Goal: Use online tool/utility: Utilize a website feature to perform a specific function

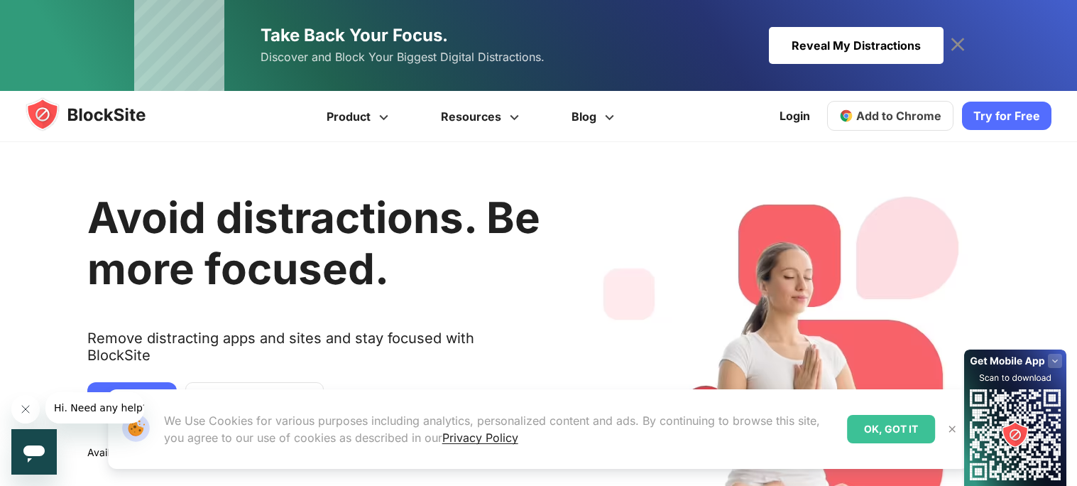
click at [903, 114] on span "Add to Chrome" at bounding box center [898, 116] width 85 height 14
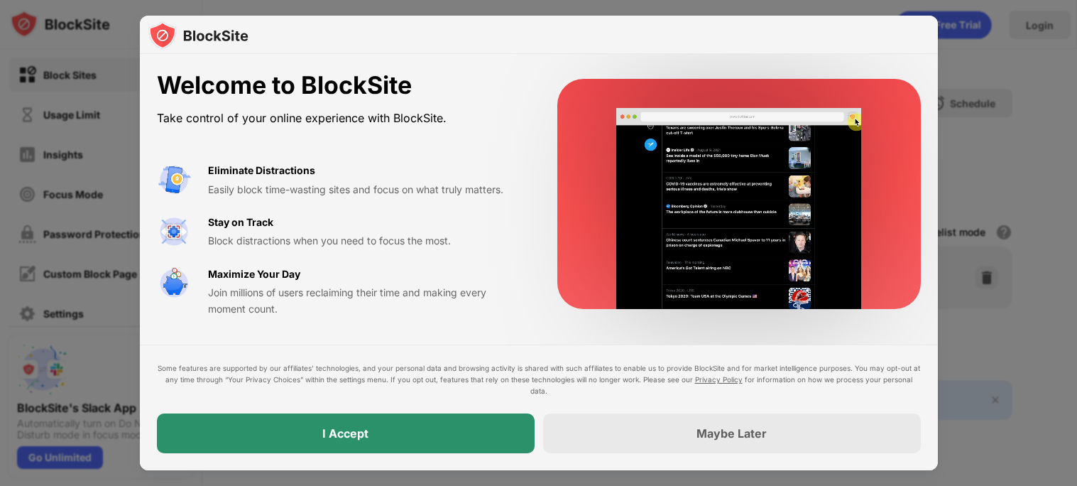
click at [432, 442] on div "I Accept" at bounding box center [346, 433] width 378 height 40
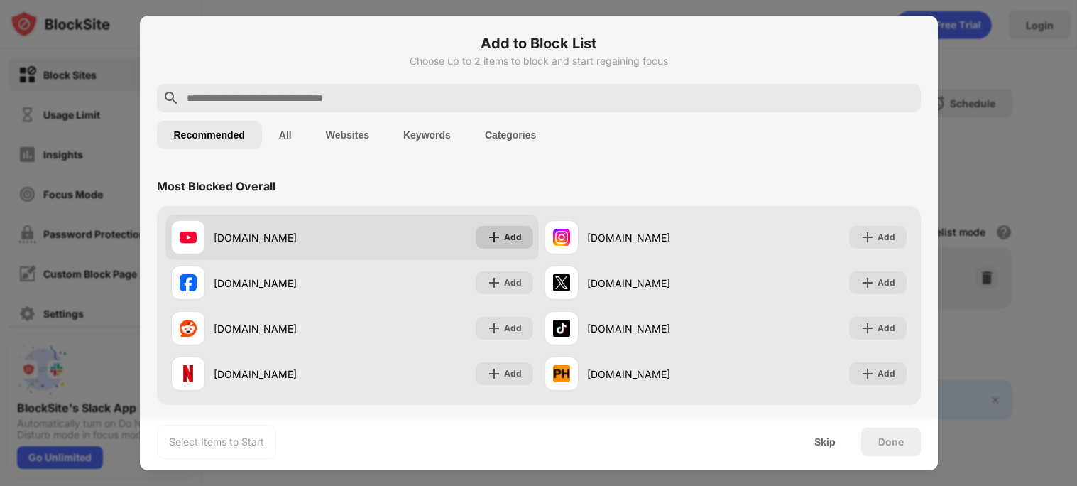
click at [509, 241] on div "Add" at bounding box center [513, 237] width 18 height 14
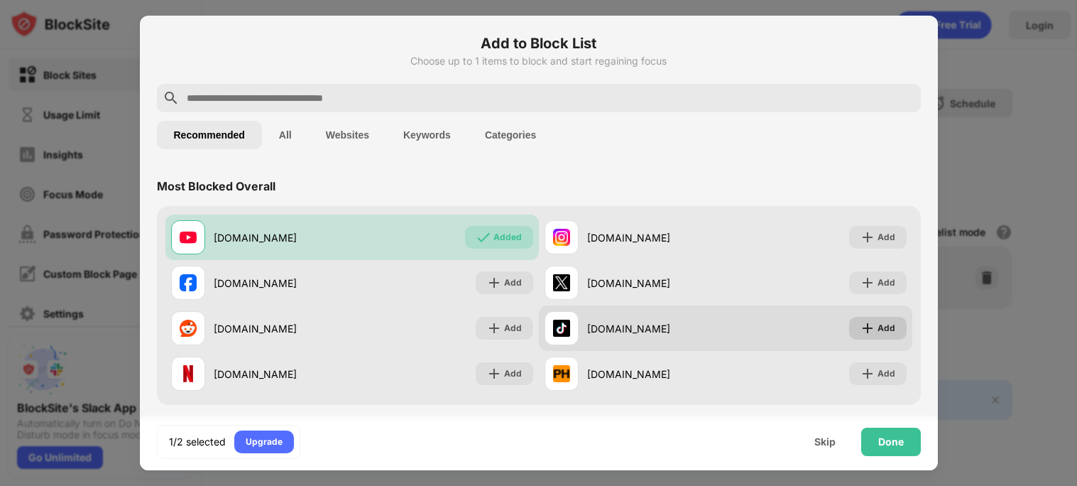
click at [867, 336] on div "Add" at bounding box center [878, 328] width 58 height 23
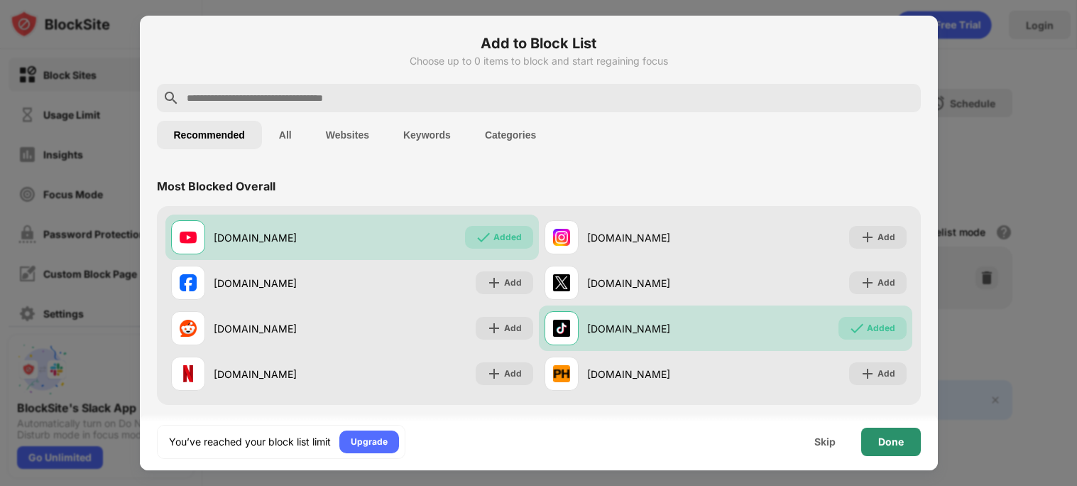
click at [918, 450] on div "Done" at bounding box center [891, 441] width 60 height 28
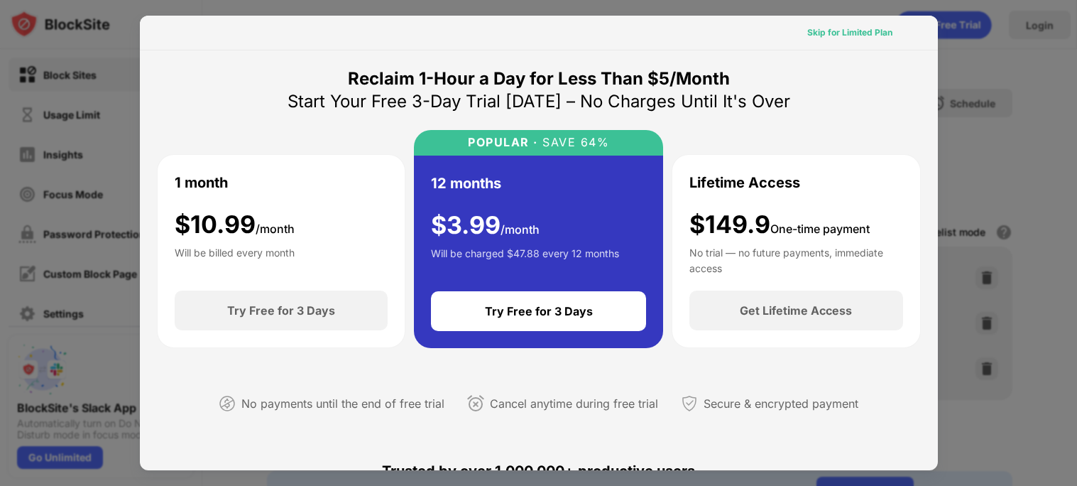
click at [876, 28] on div "Skip for Limited Plan" at bounding box center [849, 33] width 85 height 14
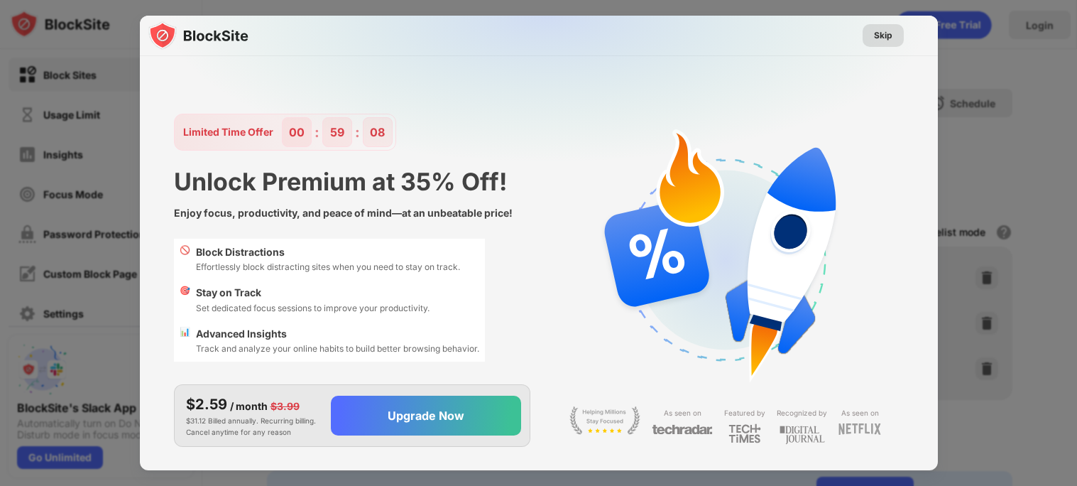
click at [882, 39] on div "Skip" at bounding box center [883, 35] width 18 height 14
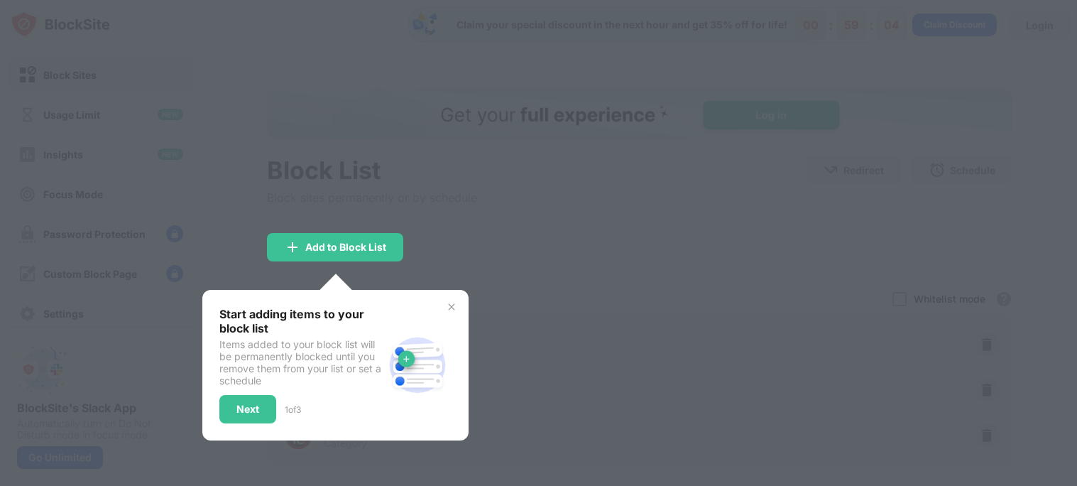
click at [450, 309] on img at bounding box center [451, 306] width 11 height 11
